Goal: Task Accomplishment & Management: Use online tool/utility

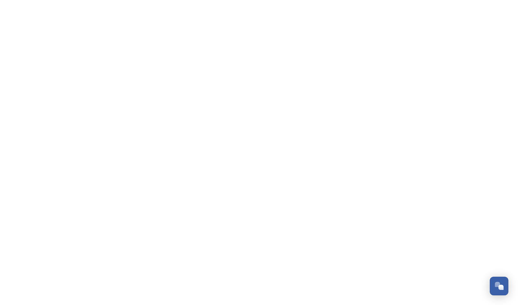
scroll to position [2686, 0]
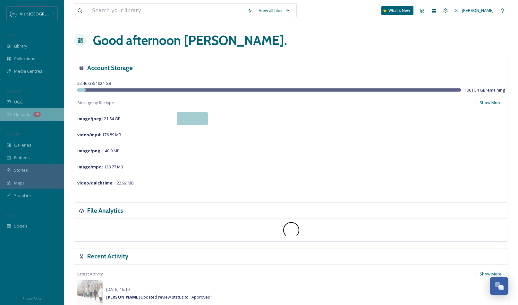
click at [22, 111] on span "Uploads" at bounding box center [22, 114] width 16 height 6
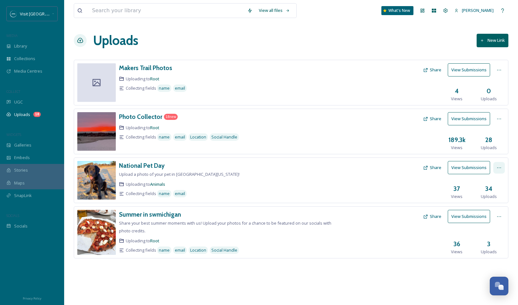
click at [500, 170] on div at bounding box center [500, 168] width 12 height 12
click at [501, 68] on icon at bounding box center [499, 69] width 5 height 5
click at [500, 44] on button "New Link" at bounding box center [493, 40] width 32 height 13
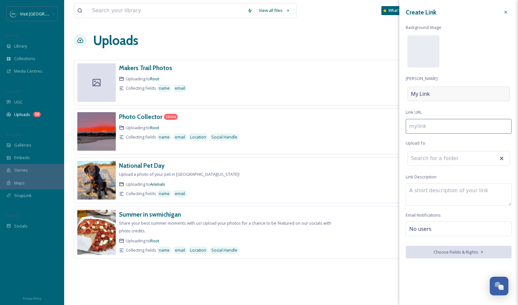
click at [432, 93] on div "My Link" at bounding box center [459, 93] width 103 height 15
type input "t"
type input "T"
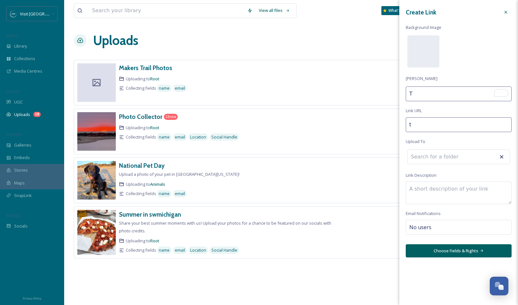
type input "tr"
type input "Tr"
type input "tro"
type input "Tro"
type input "trol"
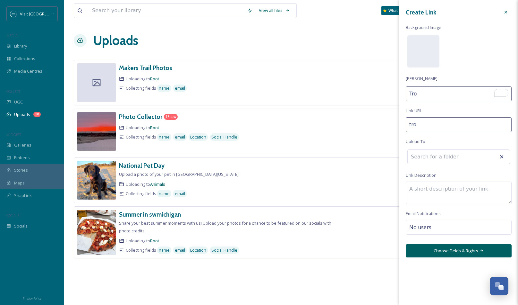
type input "Trol"
type input "troll"
type input "Troll"
type input "trolle"
type input "Trolle"
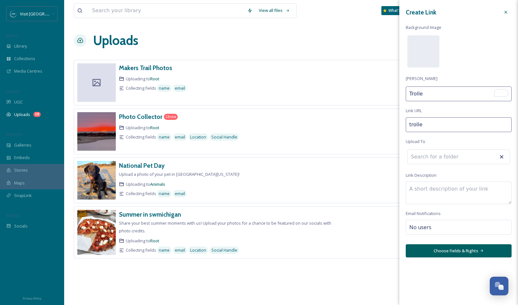
type input "trolley"
type input "Trolley"
type input "trolley-"
type input "Trolley"
type input "trolley-p"
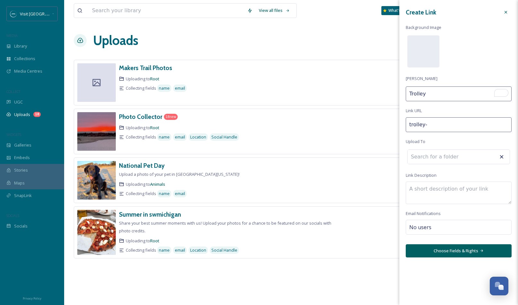
type input "Trolley P"
type input "trolley-ph"
type input "Trolley Ph"
type input "trolley-pho"
type input "Trolley Pho"
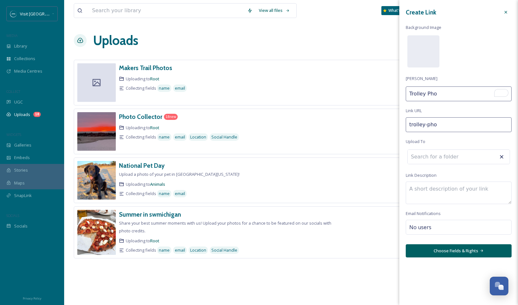
type input "trolley-phot"
type input "Trolley Phot"
type input "trolley-photo"
type input "Trolley Photo"
type input "trolley-photo-"
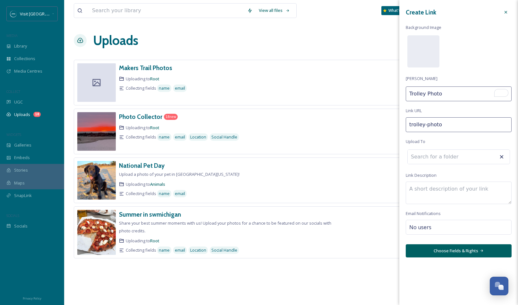
type input "Trolley Photo"
type input "trolley-photo-c"
type input "Trolley Photo C"
type input "trolley-photo-co"
type input "Trolley Photo Co"
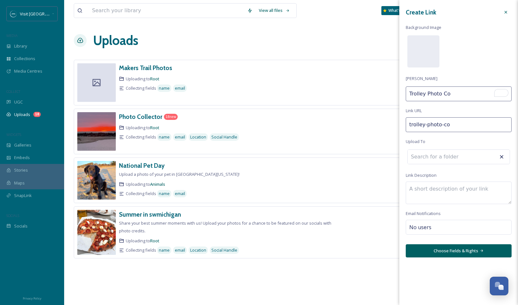
type input "trolley-photo-con"
type input "Trolley Photo Con"
type input "trolley-photo-cont"
type input "Trolley Photo Cont"
type input "trolley-photo-[PERSON_NAME]"
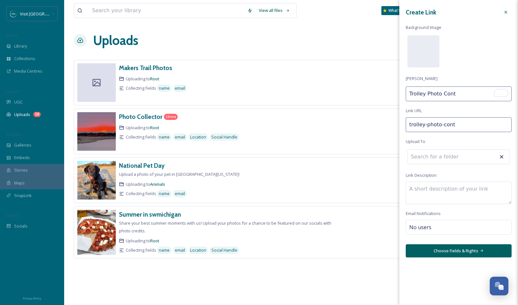
type input "Trolley Photo [PERSON_NAME]"
type input "trolley-photo-contes"
type input "Trolley Photo Contes"
type input "trolley-photo-contest"
type input "Trolley Photo Contest"
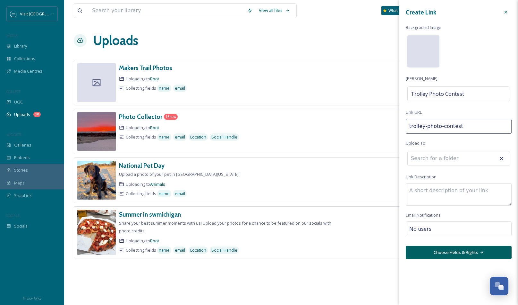
click at [417, 45] on div at bounding box center [424, 51] width 32 height 32
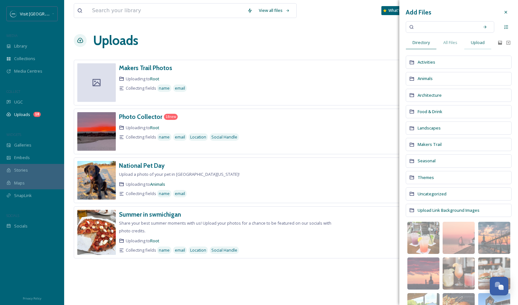
click at [478, 42] on span "Upload" at bounding box center [478, 42] width 14 height 6
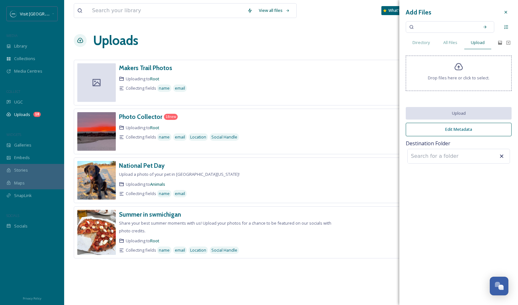
click at [466, 72] on div "Drop files here or click to select." at bounding box center [459, 73] width 106 height 35
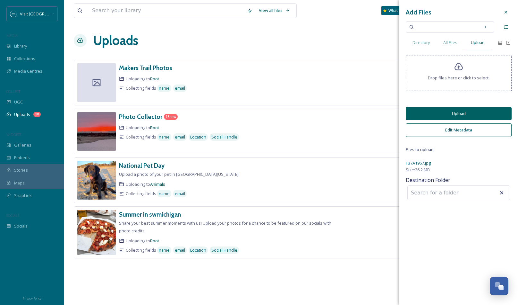
click at [424, 116] on button "Upload" at bounding box center [459, 113] width 106 height 13
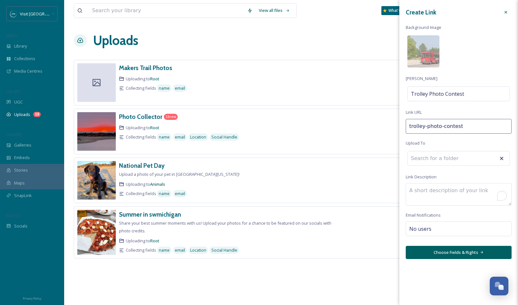
click at [455, 189] on textarea "To enrich screen reader interactions, please activate Accessibility in Grammarl…" at bounding box center [459, 194] width 106 height 22
click at [451, 160] on input at bounding box center [443, 158] width 71 height 14
click at [445, 253] on button "Choose Fields & Rights" at bounding box center [459, 252] width 106 height 13
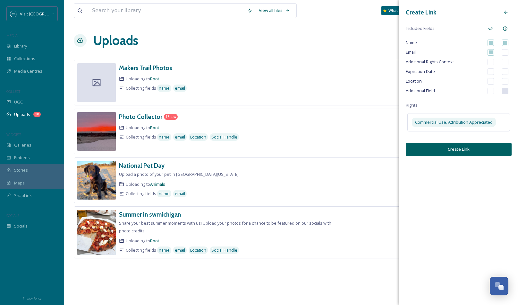
click at [490, 52] on input "checkbox" at bounding box center [491, 52] width 6 height 6
checkbox input "true"
click at [506, 54] on input "checkbox" at bounding box center [505, 52] width 6 height 6
checkbox input "false"
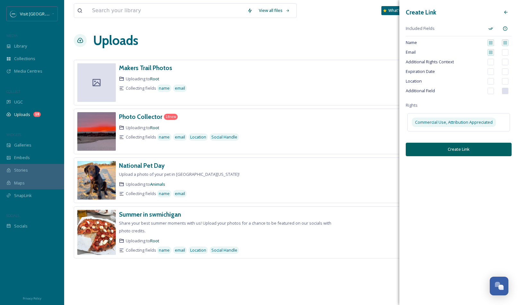
click at [506, 81] on input "checkbox" at bounding box center [505, 81] width 6 height 6
checkbox input "true"
click at [493, 91] on input "checkbox" at bounding box center [491, 91] width 6 height 6
checkbox input "true"
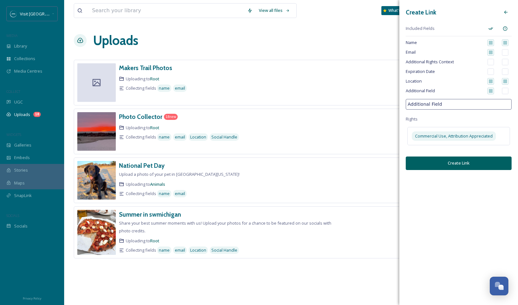
click at [476, 104] on input "Additional Field" at bounding box center [459, 104] width 106 height 11
click at [423, 104] on input "social handle" at bounding box center [459, 104] width 106 height 11
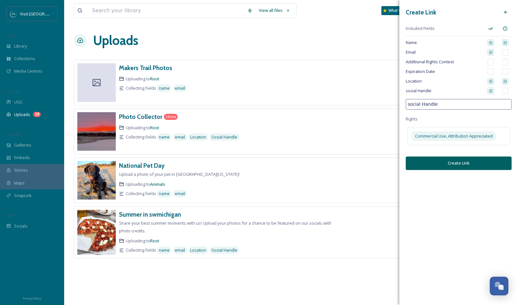
click at [410, 105] on input "social Handle" at bounding box center [459, 104] width 106 height 11
type input "Social Handle"
click at [505, 91] on input "checkbox" at bounding box center [505, 91] width 6 height 6
checkbox input "false"
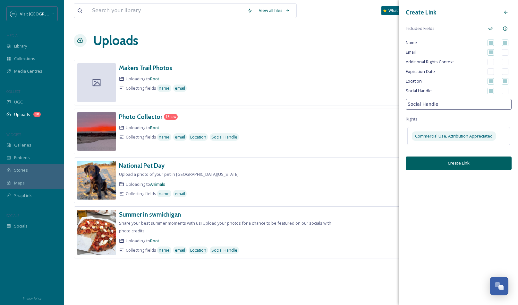
click at [505, 53] on input "checkbox" at bounding box center [505, 52] width 6 height 6
checkbox input "true"
click at [462, 163] on button "Create Link" at bounding box center [459, 162] width 106 height 13
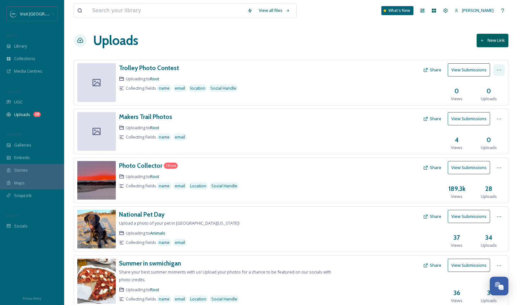
click at [497, 68] on icon at bounding box center [499, 69] width 5 height 5
click at [494, 82] on span "View Link" at bounding box center [493, 84] width 18 height 6
click at [486, 94] on span "Edit" at bounding box center [487, 96] width 7 height 6
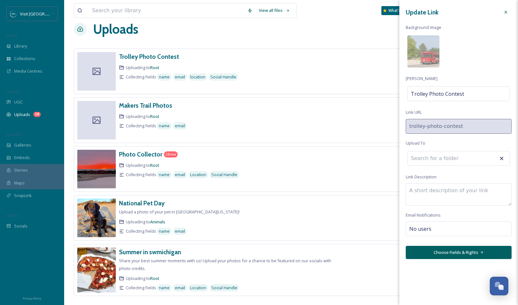
scroll to position [22, 0]
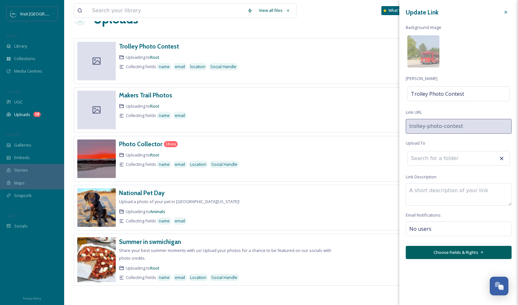
click at [461, 251] on button "Choose Fields & Rights" at bounding box center [459, 252] width 106 height 13
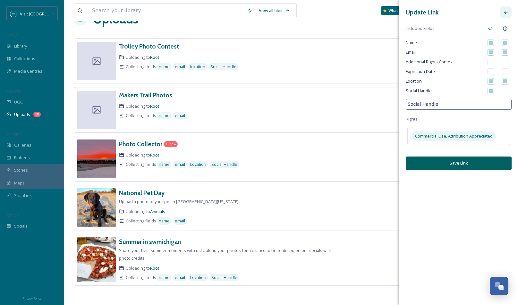
click at [506, 12] on icon at bounding box center [506, 12] width 5 height 5
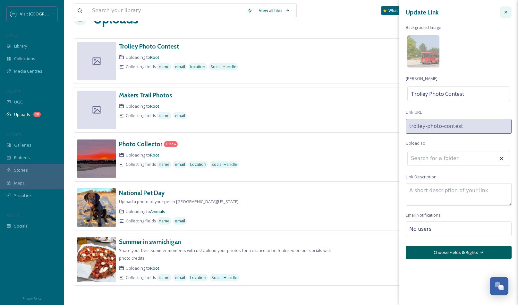
click at [508, 12] on icon at bounding box center [506, 12] width 5 height 5
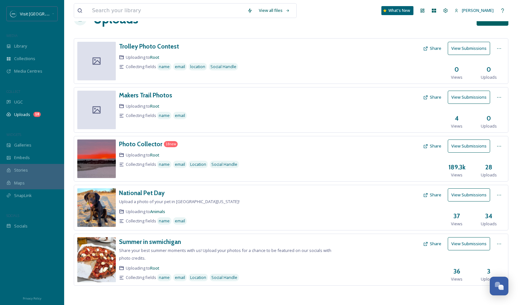
click at [433, 49] on button "Share" at bounding box center [432, 48] width 25 height 13
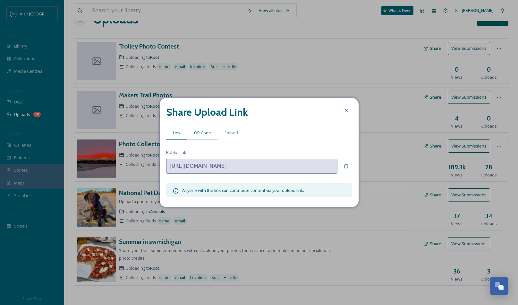
click at [207, 134] on span "QR Code" at bounding box center [202, 133] width 17 height 6
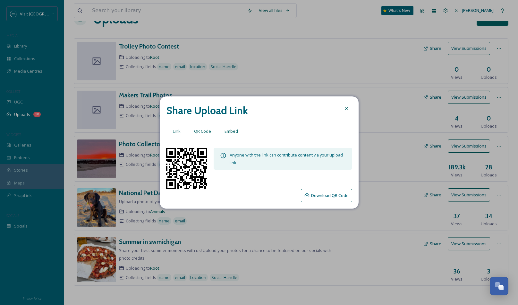
click at [230, 132] on span "Embed" at bounding box center [231, 131] width 13 height 6
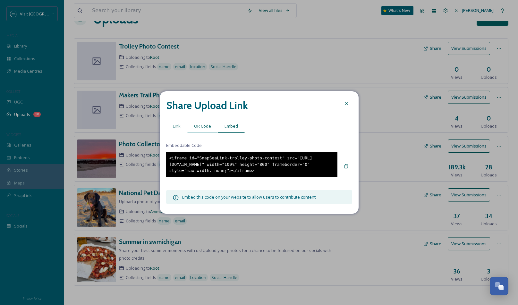
click at [201, 126] on span "QR Code" at bounding box center [202, 126] width 17 height 6
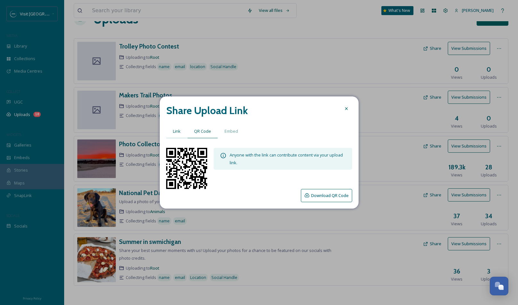
click at [174, 132] on span "Link" at bounding box center [177, 131] width 8 height 6
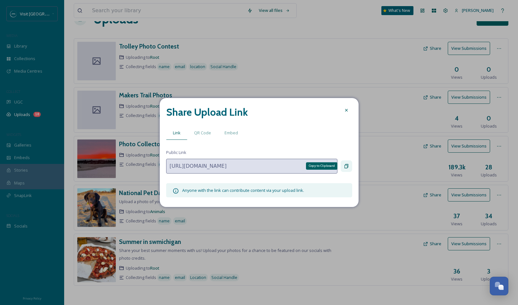
click at [345, 165] on icon at bounding box center [346, 165] width 5 height 5
click at [348, 111] on icon at bounding box center [346, 110] width 5 height 5
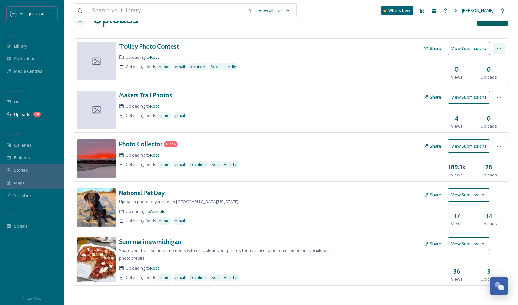
click at [501, 51] on div at bounding box center [500, 49] width 12 height 12
click at [492, 71] on div "Edit" at bounding box center [493, 75] width 24 height 13
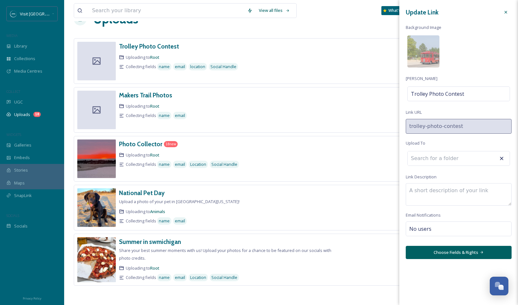
click at [452, 226] on div "No users" at bounding box center [459, 228] width 106 height 15
click at [505, 13] on icon at bounding box center [506, 12] width 5 height 5
